Goal: Navigation & Orientation: Find specific page/section

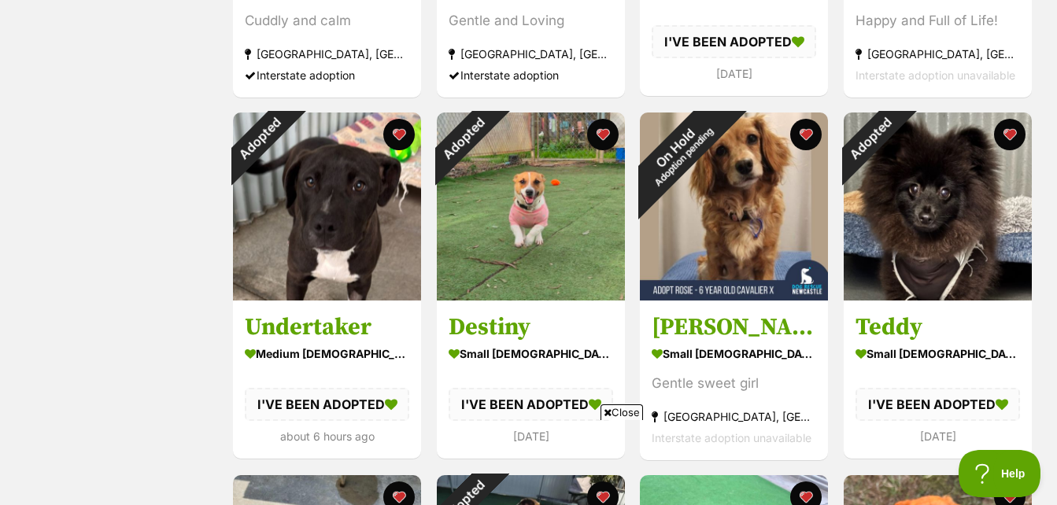
scroll to position [940, 0]
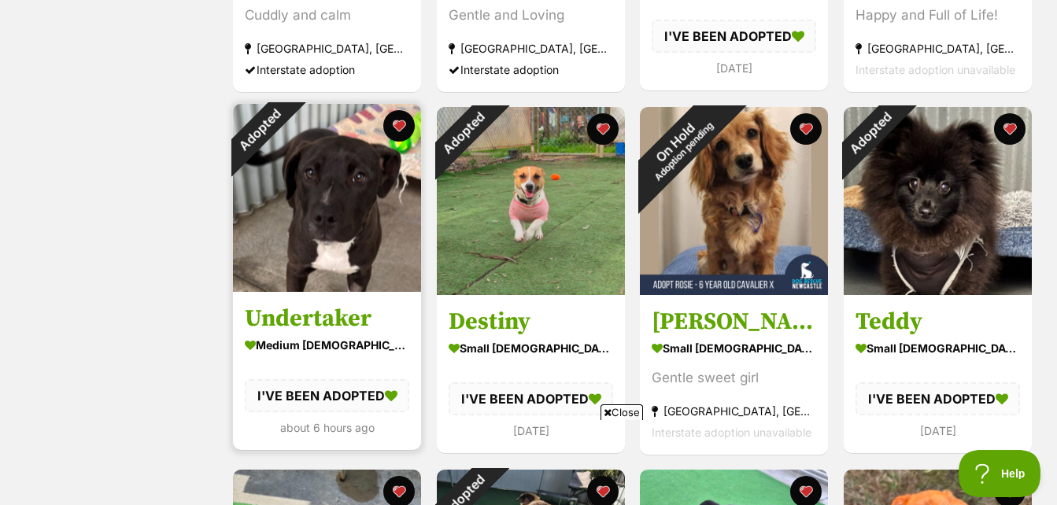
click at [319, 184] on img at bounding box center [327, 198] width 188 height 188
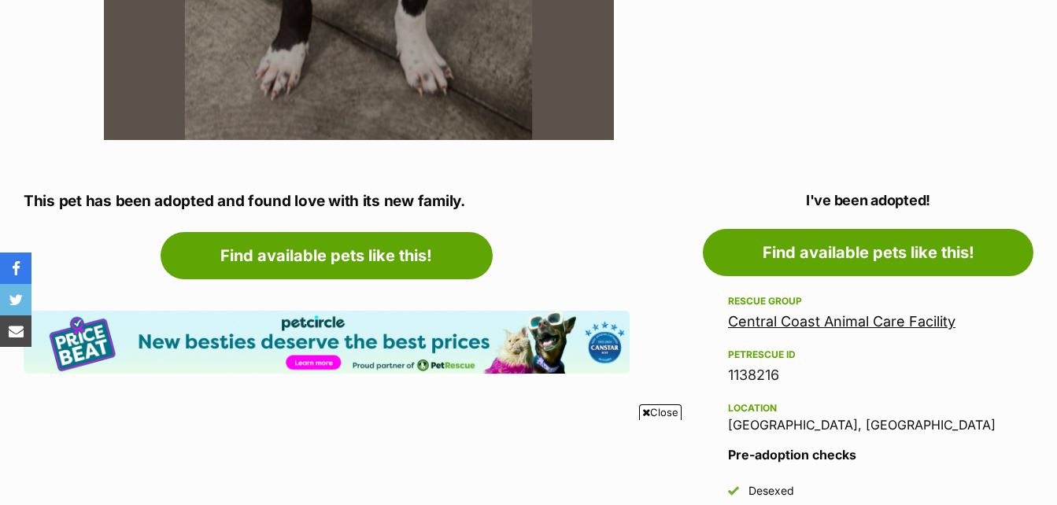
scroll to position [713, 0]
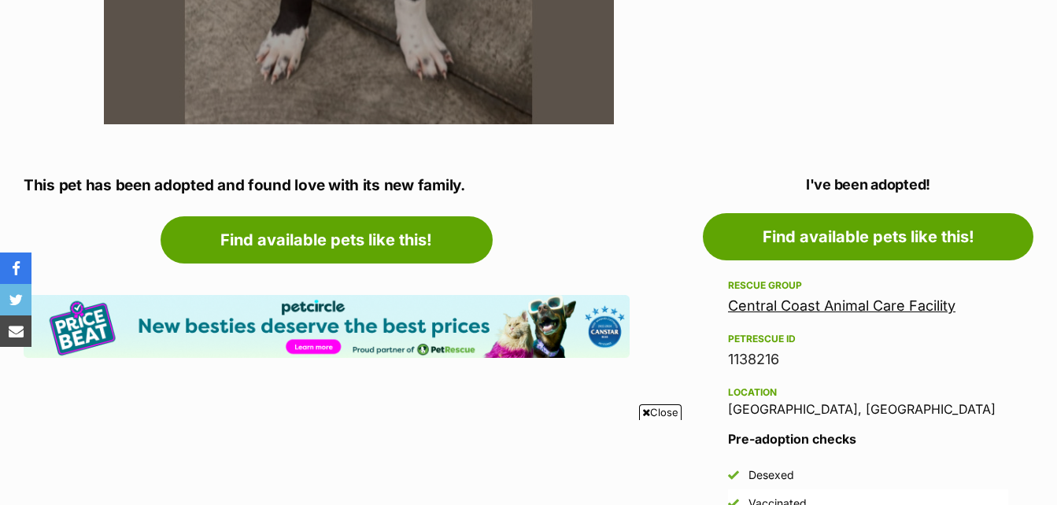
click at [847, 303] on link "Central Coast Animal Care Facility" at bounding box center [841, 305] width 227 height 17
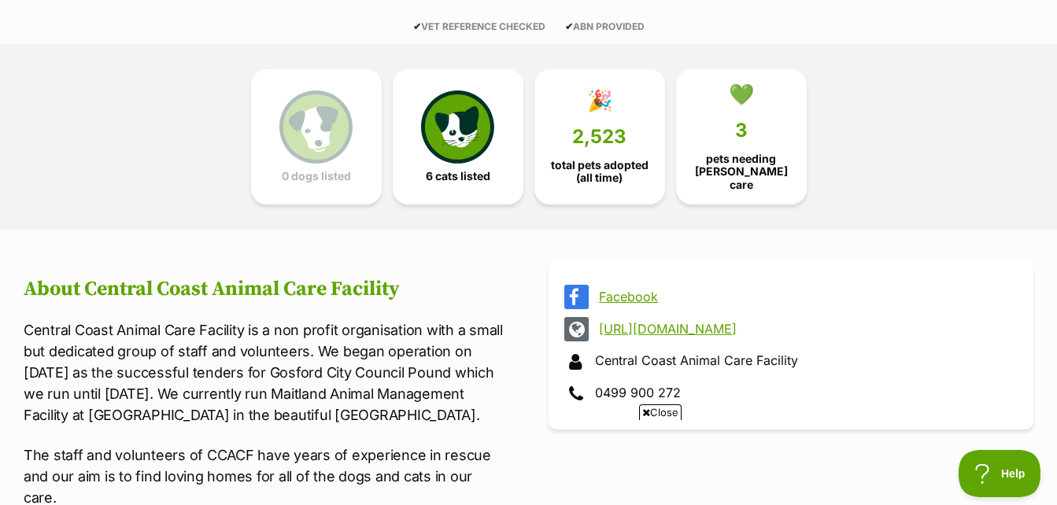
scroll to position [411, 0]
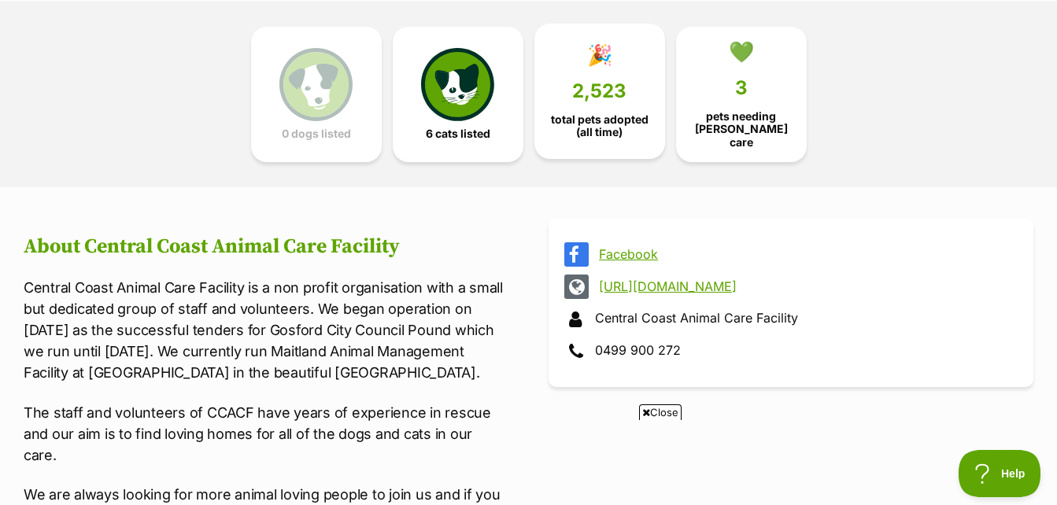
click at [622, 113] on span "total pets adopted (all time)" at bounding box center [600, 125] width 104 height 25
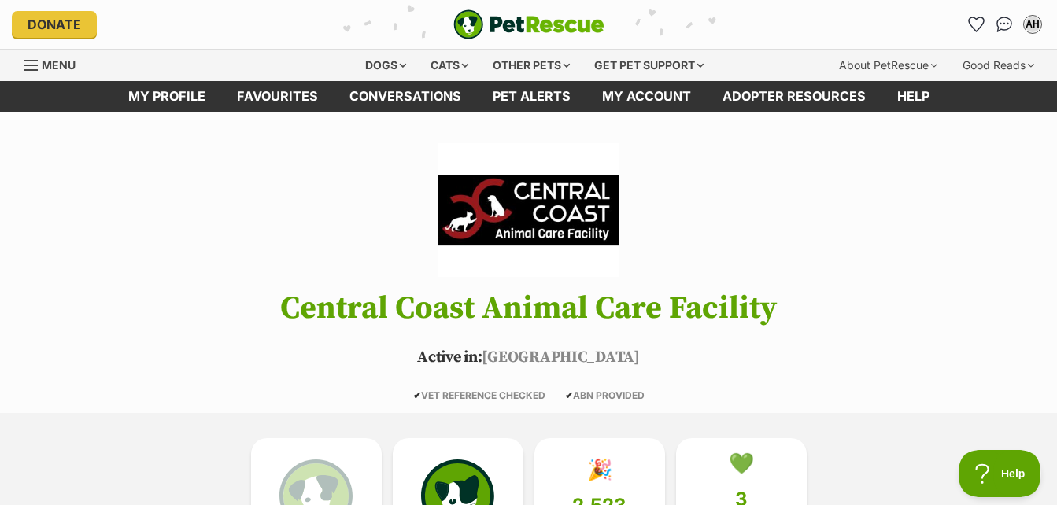
click at [1017, 17] on ul "AH My account AH [PERSON_NAME] Edit profile Log out Pet alerts Pet alert matche…" at bounding box center [1004, 24] width 82 height 25
